Goal: Task Accomplishment & Management: Use online tool/utility

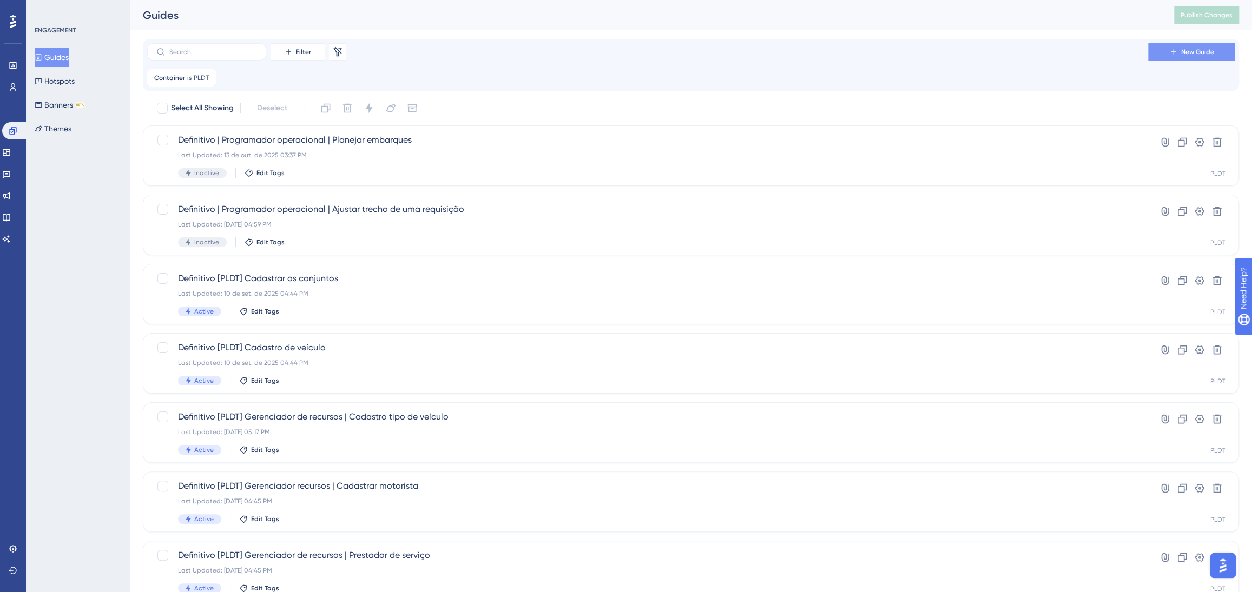
click at [1218, 44] on button "New Guide" at bounding box center [1191, 51] width 87 height 17
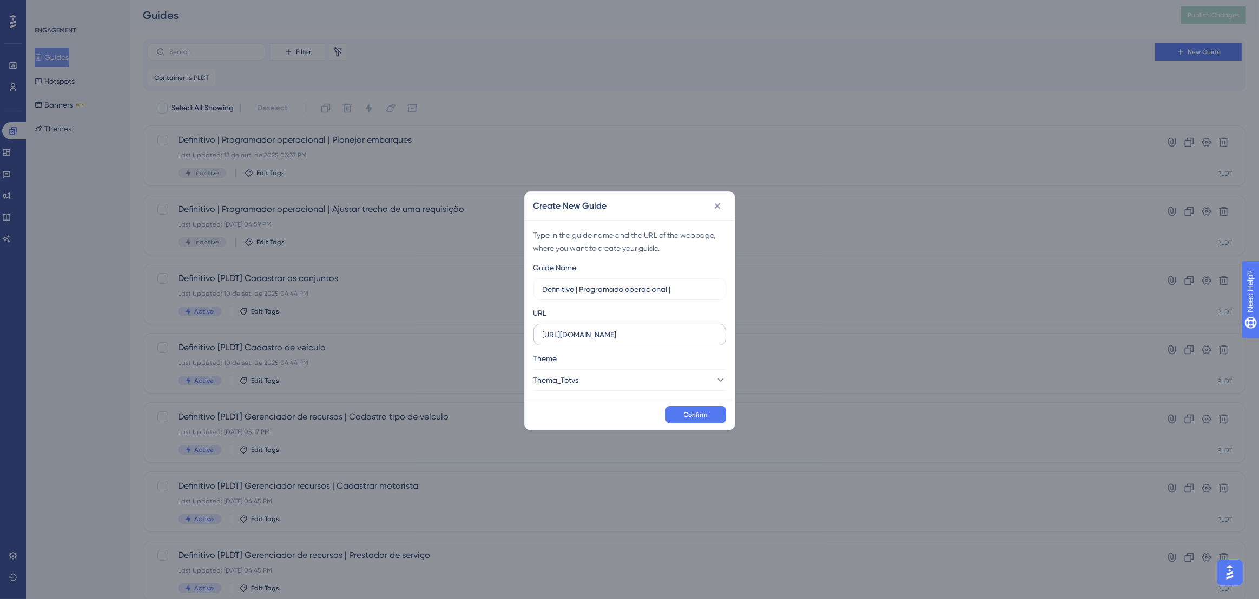
type input "Definitivo | Programado operacional |"
drag, startPoint x: 667, startPoint y: 335, endPoint x: 466, endPoint y: 338, distance: 200.2
click at [469, 338] on div "Create New Guide Type in the guide name and the URL of the webpage, where you w…" at bounding box center [629, 299] width 1259 height 599
paste input "supply.logistica.staging.totvs.app/planodistribuicao/painelPlanejamento/agrupam…"
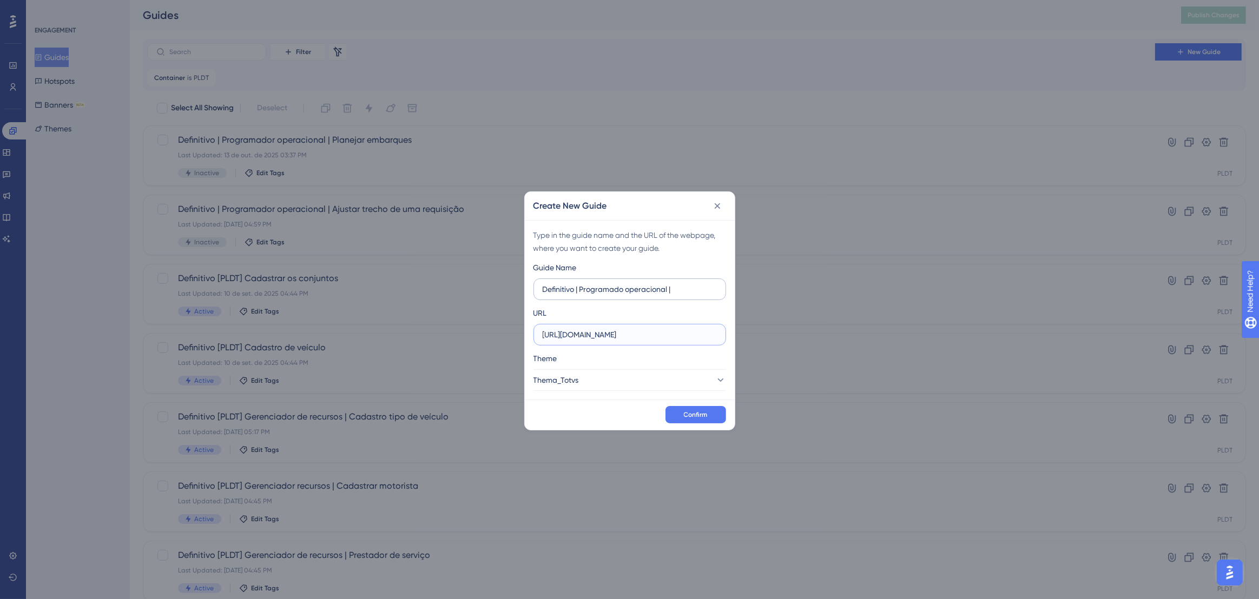
type input "https://supply.logistica.staging.totvs.app/planodistribuicao/painelPlanejamento…"
click at [679, 284] on input "Definitivo | Programado operacional |" at bounding box center [630, 290] width 174 height 12
click at [687, 293] on input "Definitivo | Programado operacional |" at bounding box center [630, 290] width 174 height 12
click at [689, 288] on input "Definitivo | Programado operacional |" at bounding box center [630, 290] width 174 height 12
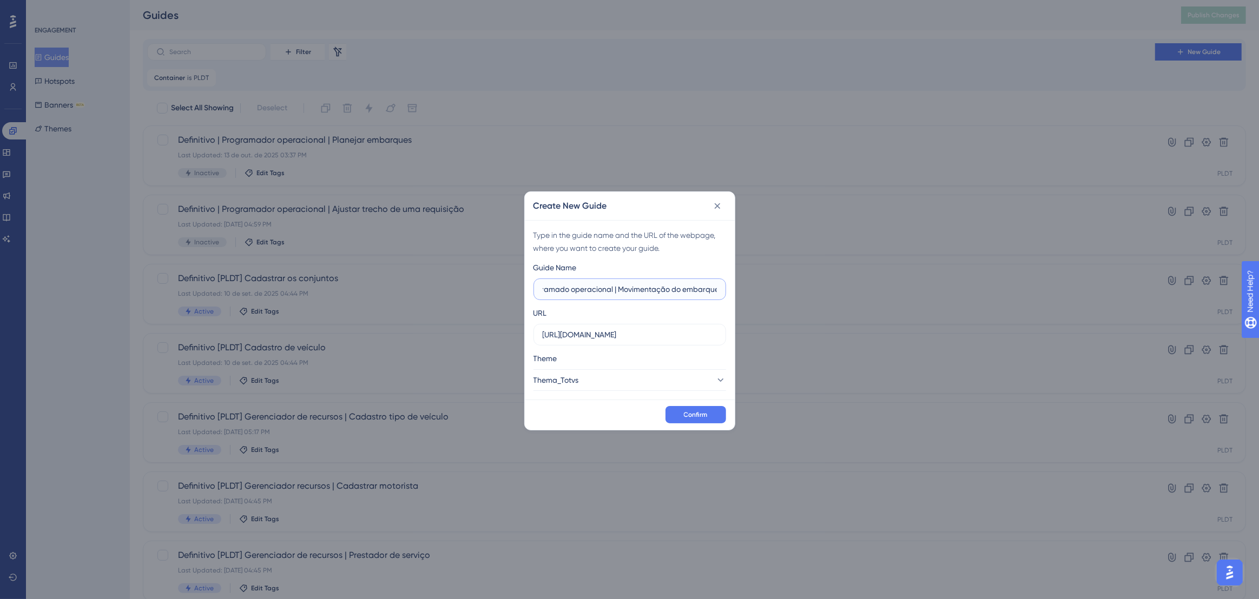
scroll to position [0, 58]
drag, startPoint x: 616, startPoint y: 288, endPoint x: 720, endPoint y: 295, distance: 103.5
click at [720, 295] on label "Definitivo | Programado operacional | Movimentação do embarque" at bounding box center [629, 290] width 193 height 22
type input "Definitivo | Programado operacional | Liberar veículo para trânsito"
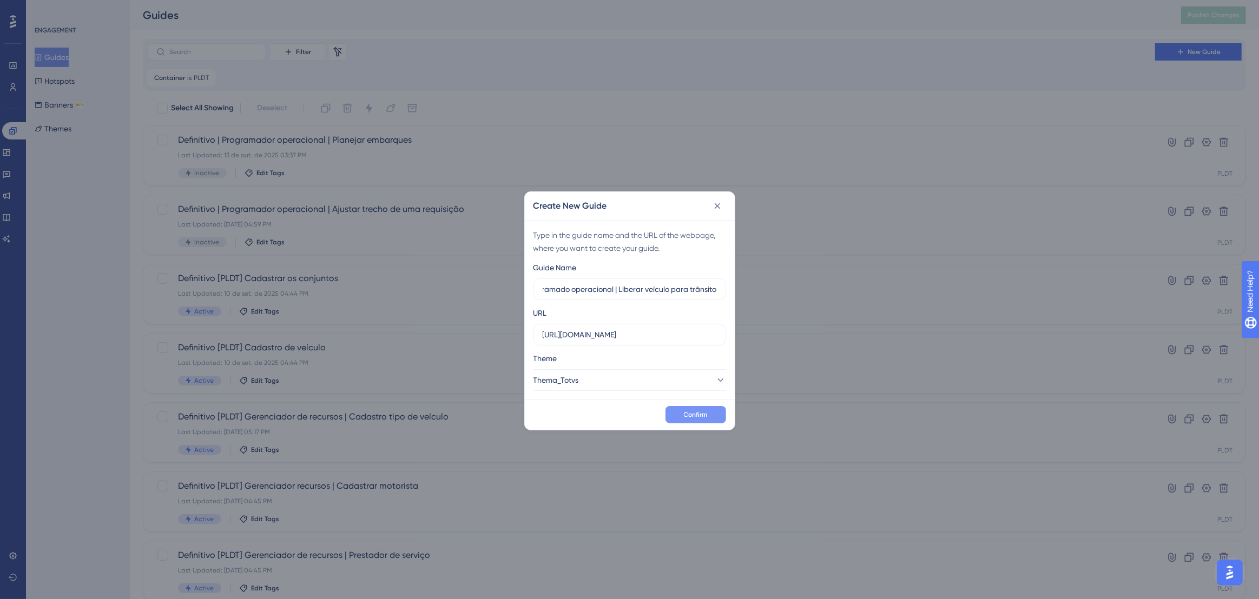
click at [686, 411] on span "Confirm" at bounding box center [696, 415] width 24 height 9
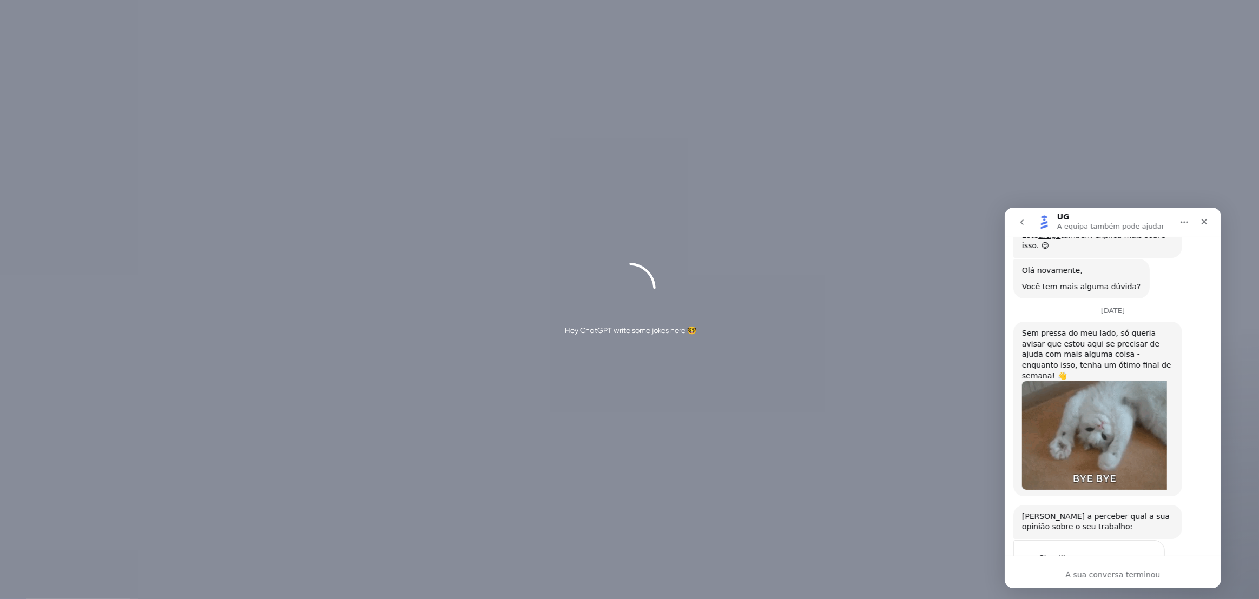
scroll to position [787, 0]
